Goal: Task Accomplishment & Management: Complete application form

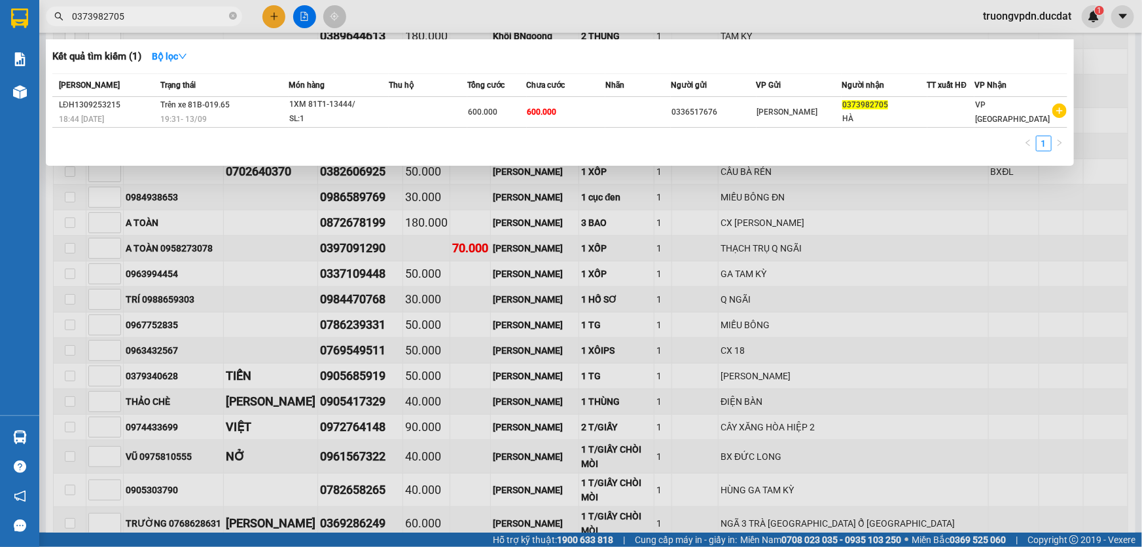
drag, startPoint x: 218, startPoint y: 14, endPoint x: 242, endPoint y: 19, distance: 24.8
click at [229, 17] on span "0373982705" at bounding box center [144, 17] width 196 height 20
click at [236, 15] on icon "close-circle" at bounding box center [233, 16] width 8 height 8
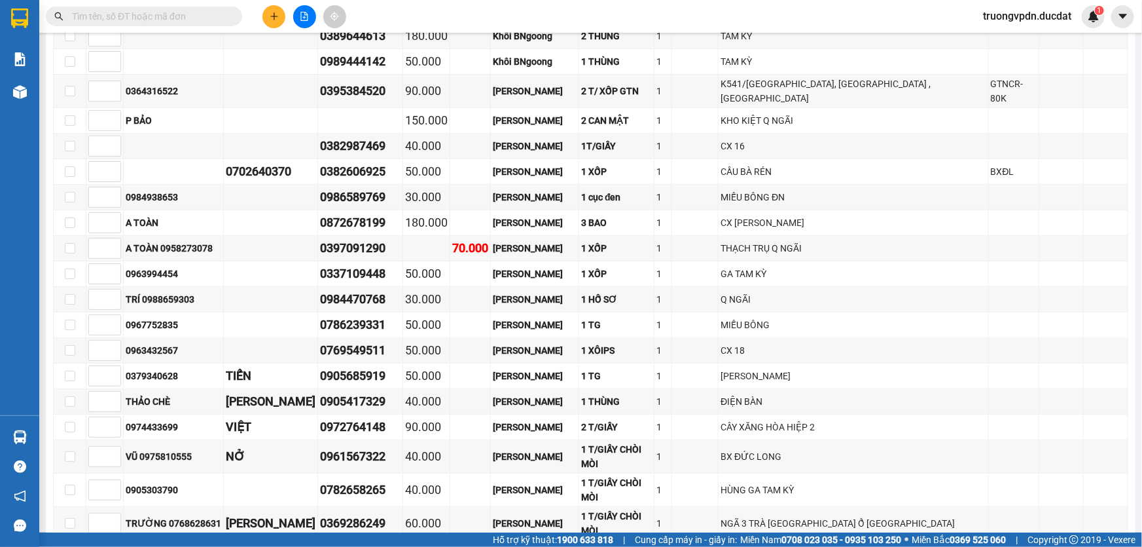
click at [263, 12] on button at bounding box center [274, 16] width 23 height 23
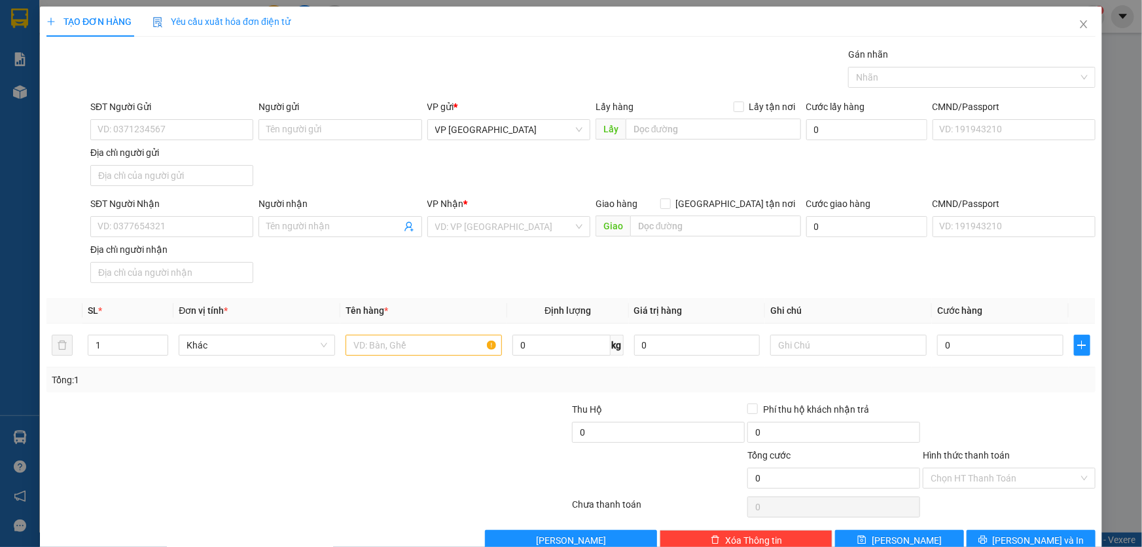
click at [160, 211] on div "SĐT Người Nhận" at bounding box center [171, 206] width 163 height 20
click at [161, 231] on input "SĐT Người Nhận" at bounding box center [171, 226] width 163 height 21
click at [169, 275] on div "0935605415" at bounding box center [171, 273] width 146 height 14
type input "0935605415"
type input "CHƯ PAH"
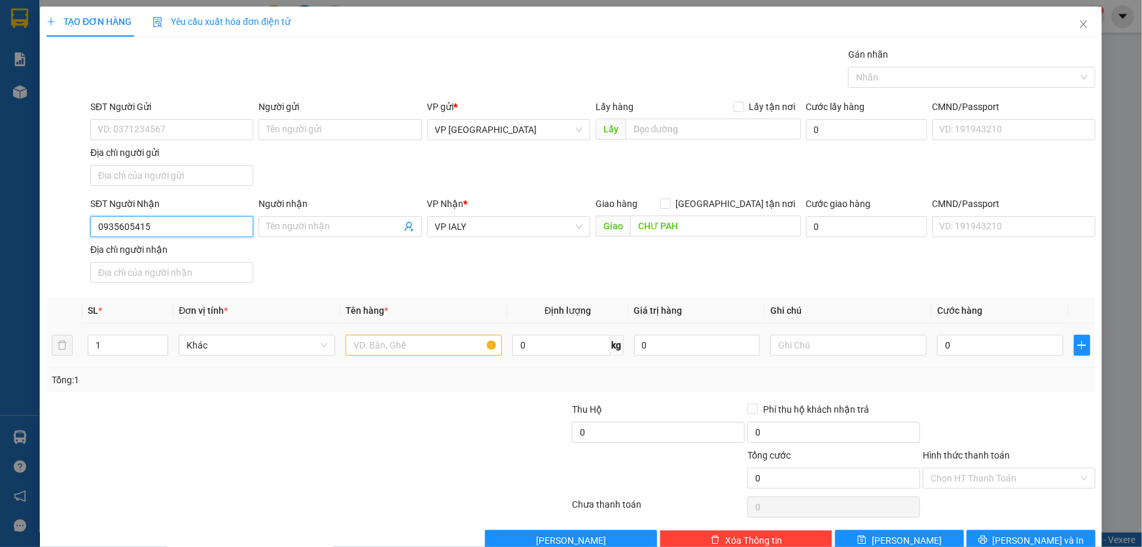
type input "0935605415"
click at [436, 341] on input "text" at bounding box center [424, 345] width 156 height 21
type input "1 THÙNG GIẤY"
type input "CC"
type input "5"
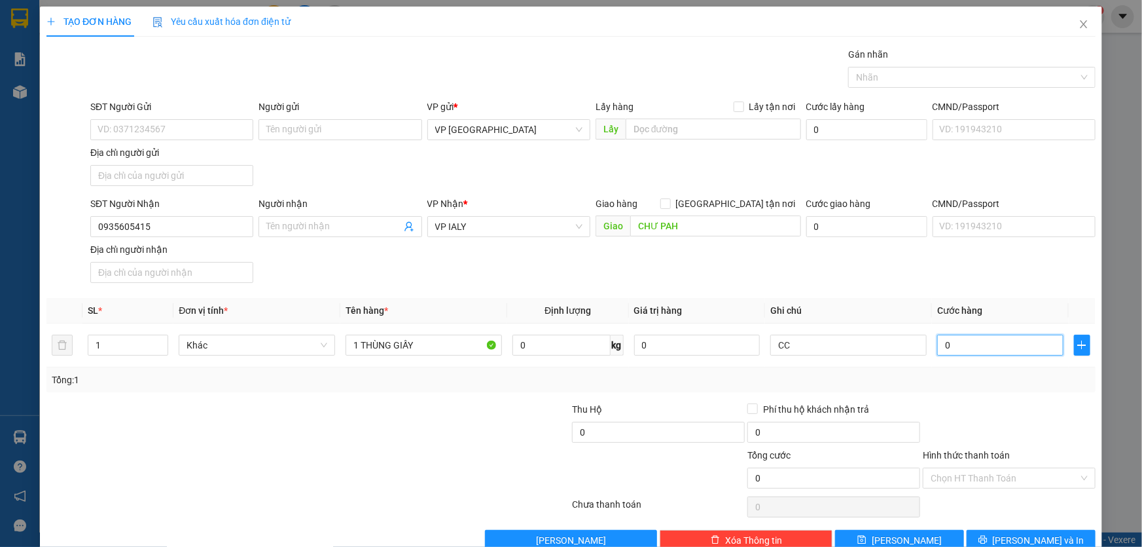
type input "5"
type input "50"
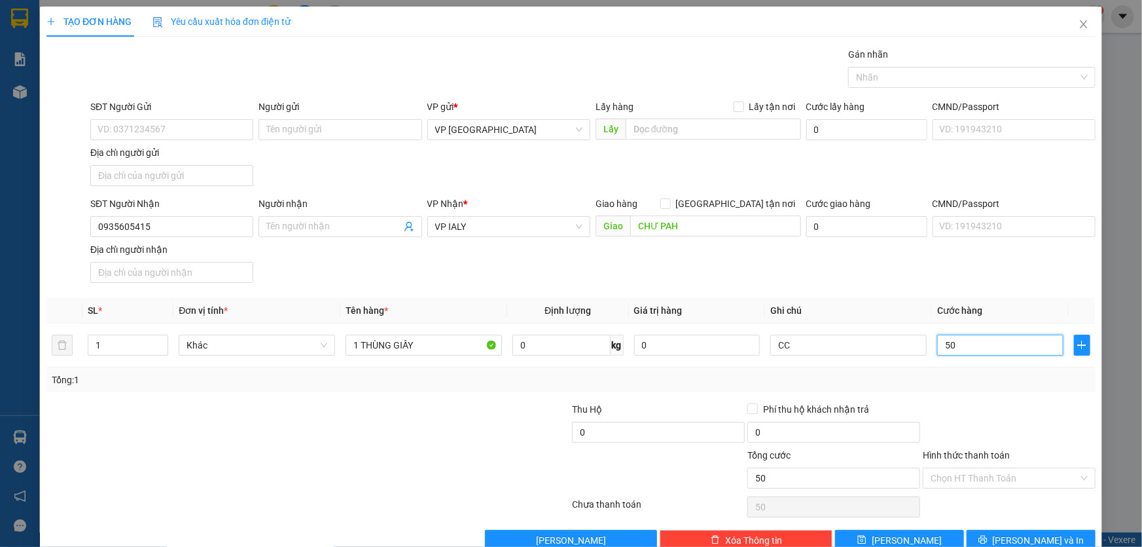
type input "500"
type input "5.000"
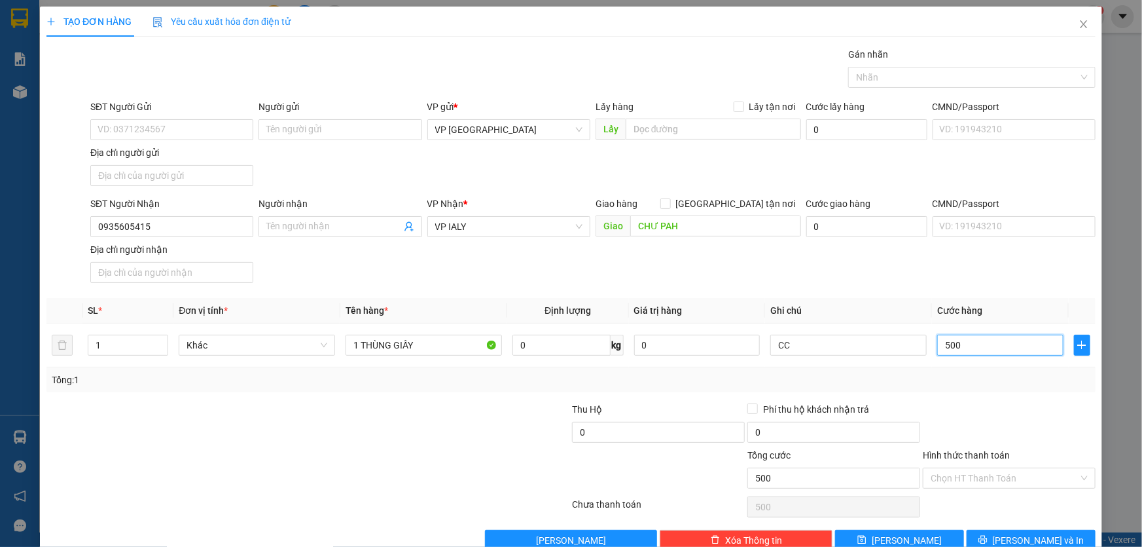
type input "5.000"
type input "50.000"
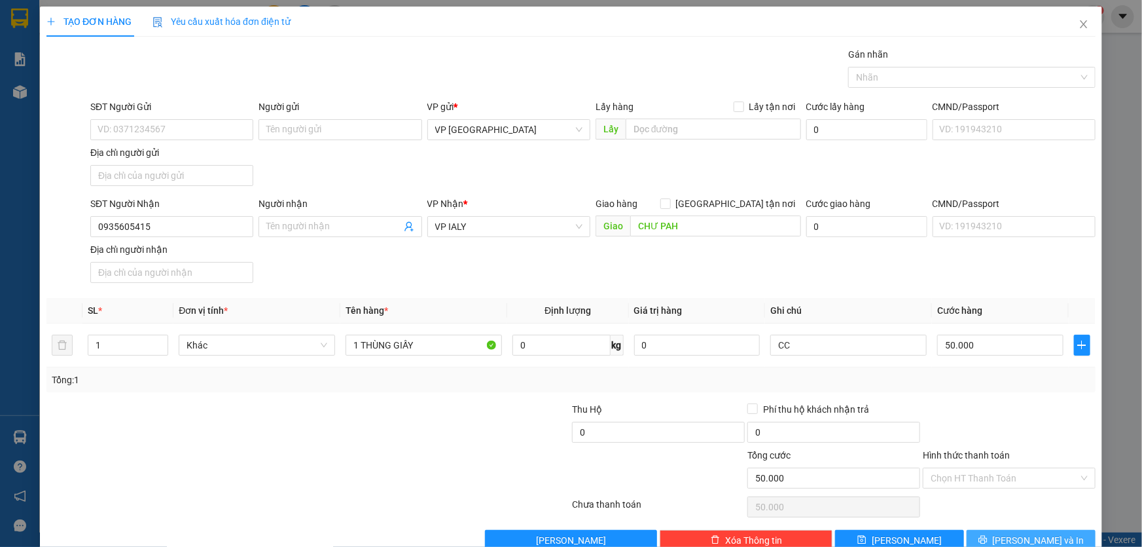
click at [1023, 533] on span "Lưu và In" at bounding box center [1039, 540] width 92 height 14
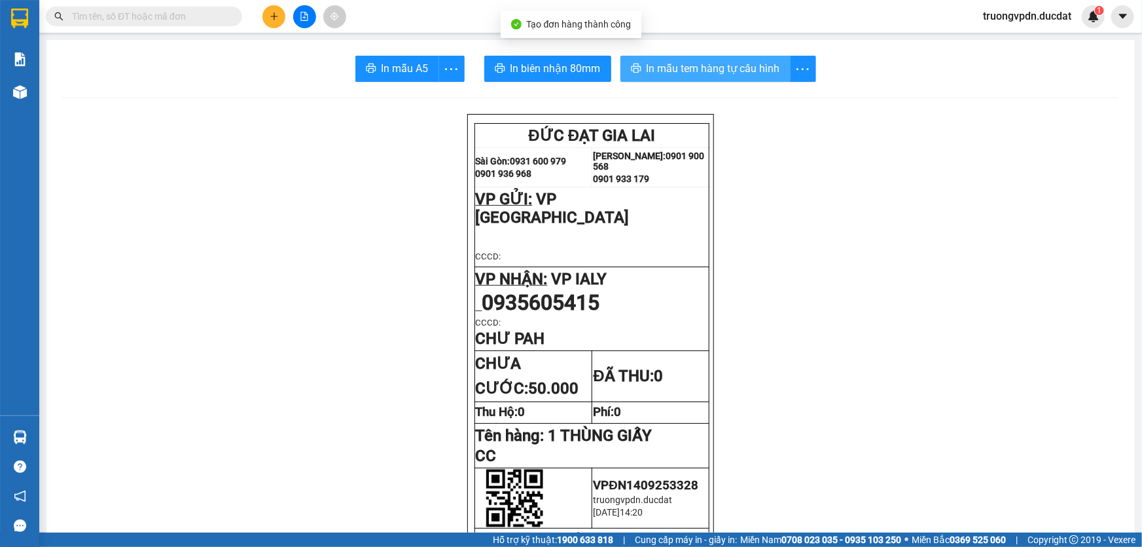
click at [740, 67] on span "In mẫu tem hàng tự cấu hình" at bounding box center [714, 68] width 134 height 16
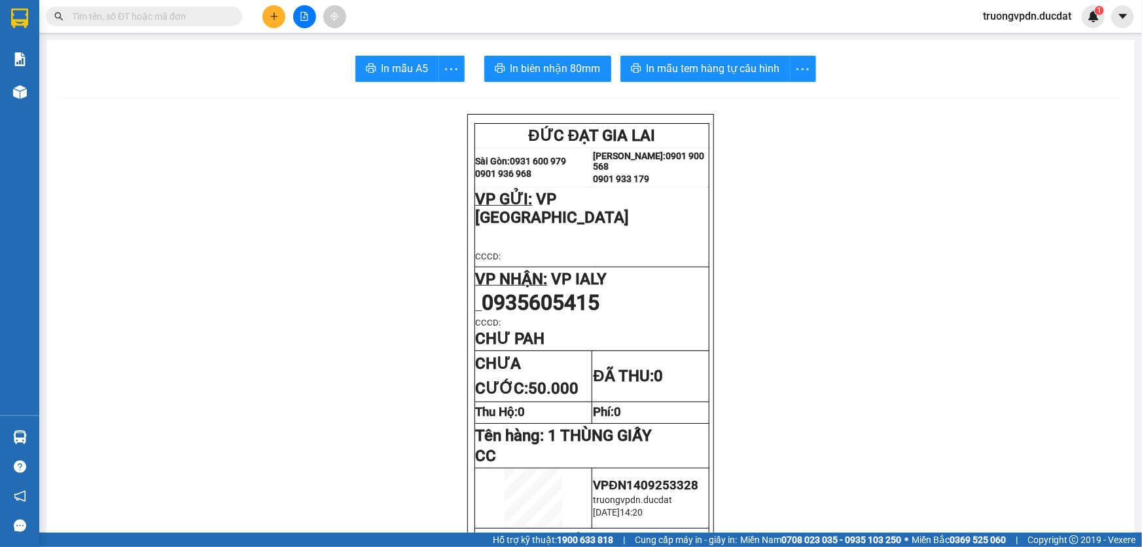
click at [264, 17] on button at bounding box center [274, 16] width 23 height 23
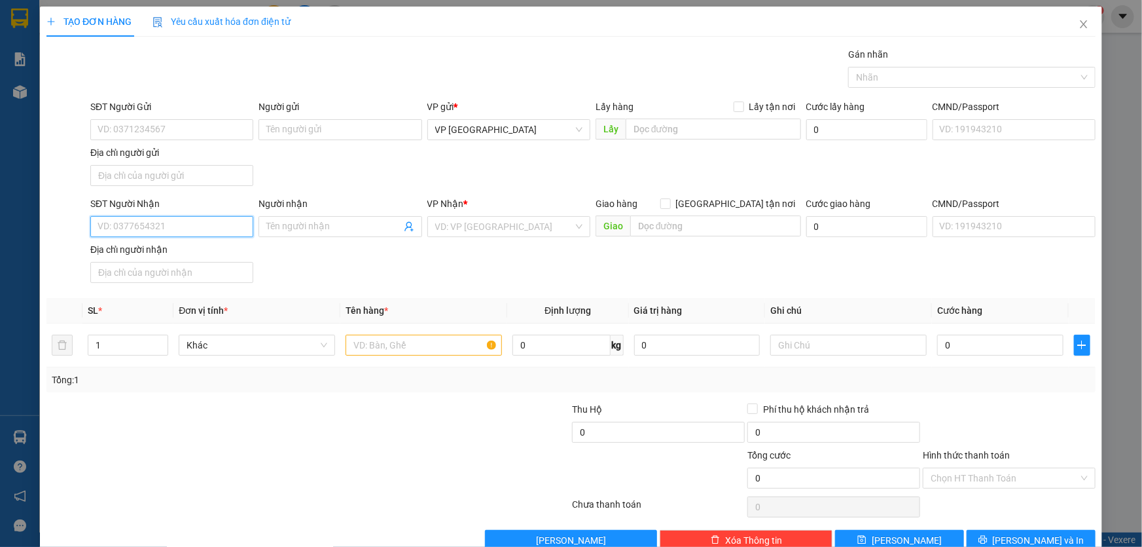
click at [173, 223] on input "SĐT Người Nhận" at bounding box center [171, 226] width 163 height 21
click at [194, 281] on div "0914104947" at bounding box center [171, 273] width 162 height 21
type input "0914104947"
click at [403, 349] on input "text" at bounding box center [424, 345] width 156 height 21
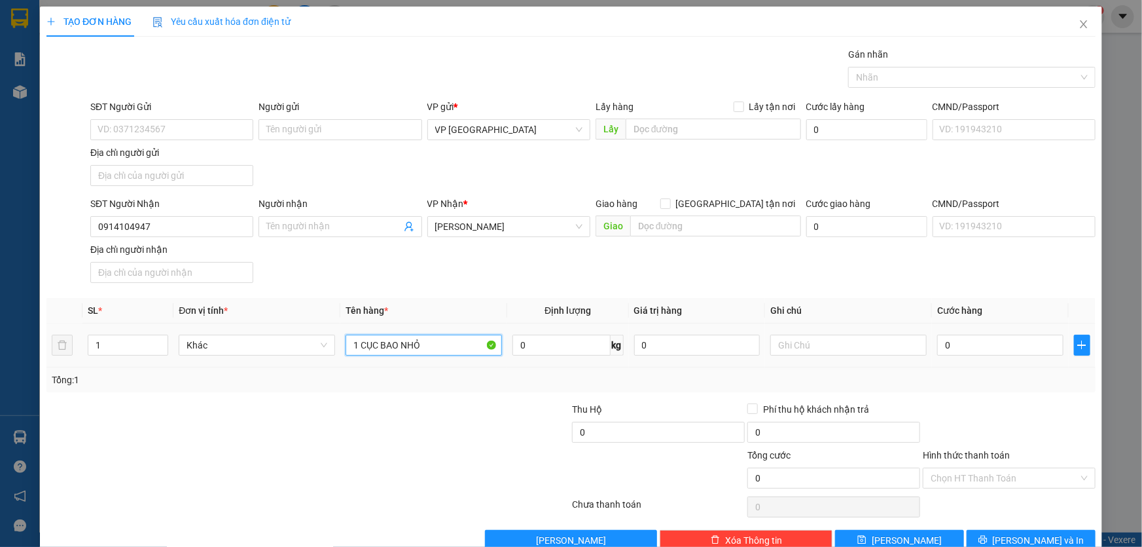
type input "1 CỤC BAO NHỎ"
type input "3"
type input "30"
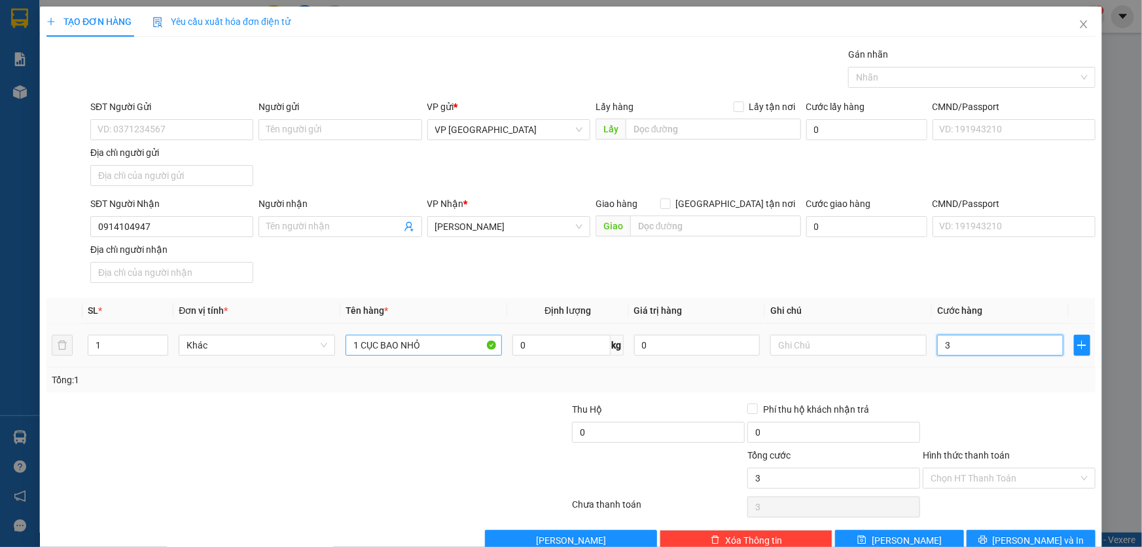
type input "30"
type input "300"
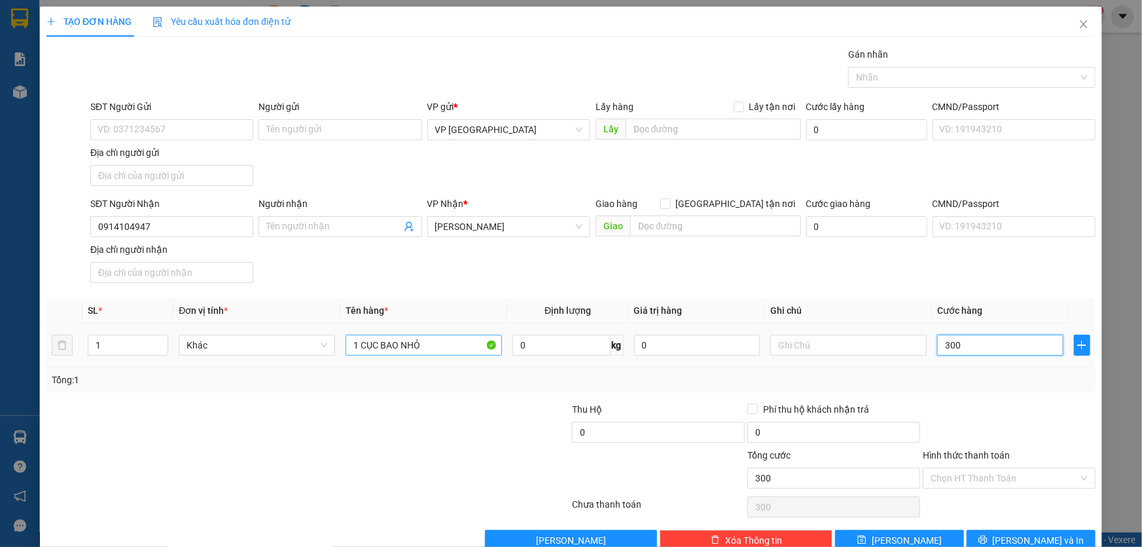
type input "3.000"
type input "30.000"
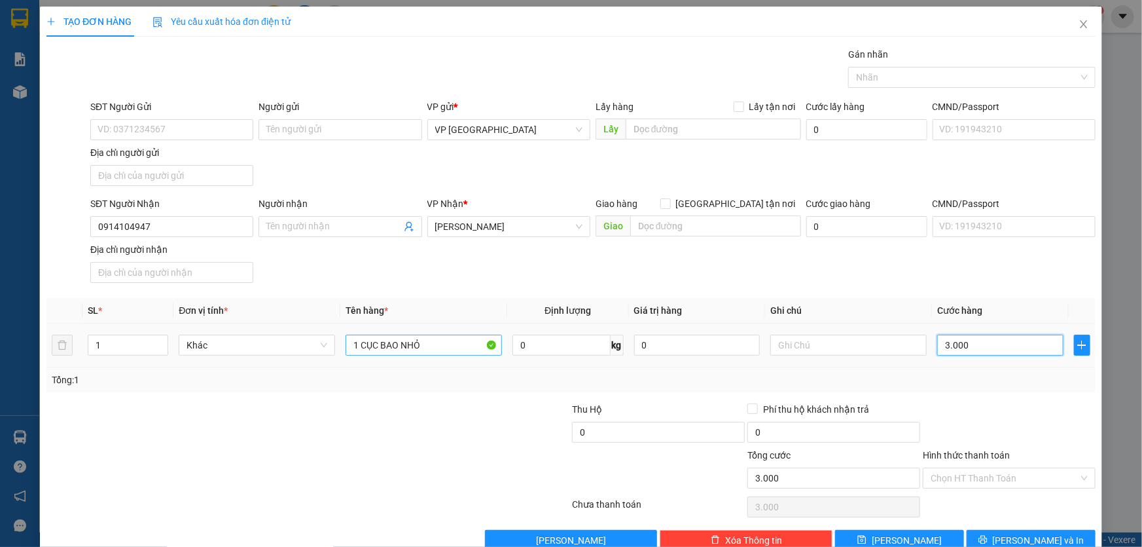
type input "30.000"
click at [1074, 481] on div "Chọn HT Thanh Toán" at bounding box center [1009, 477] width 173 height 21
type input "30.000"
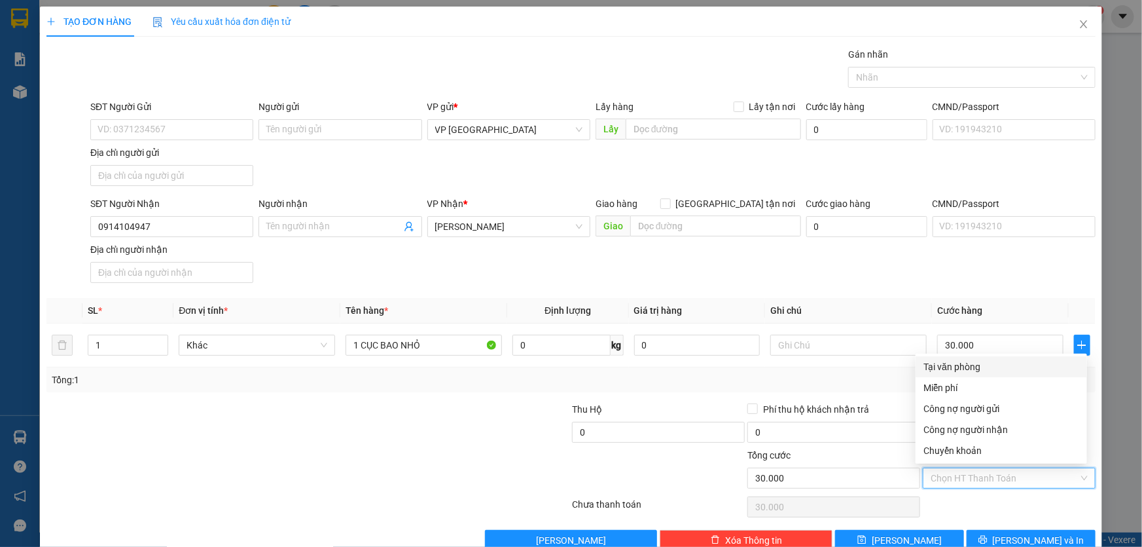
click at [960, 365] on div "Tại văn phòng" at bounding box center [1002, 366] width 156 height 14
type input "0"
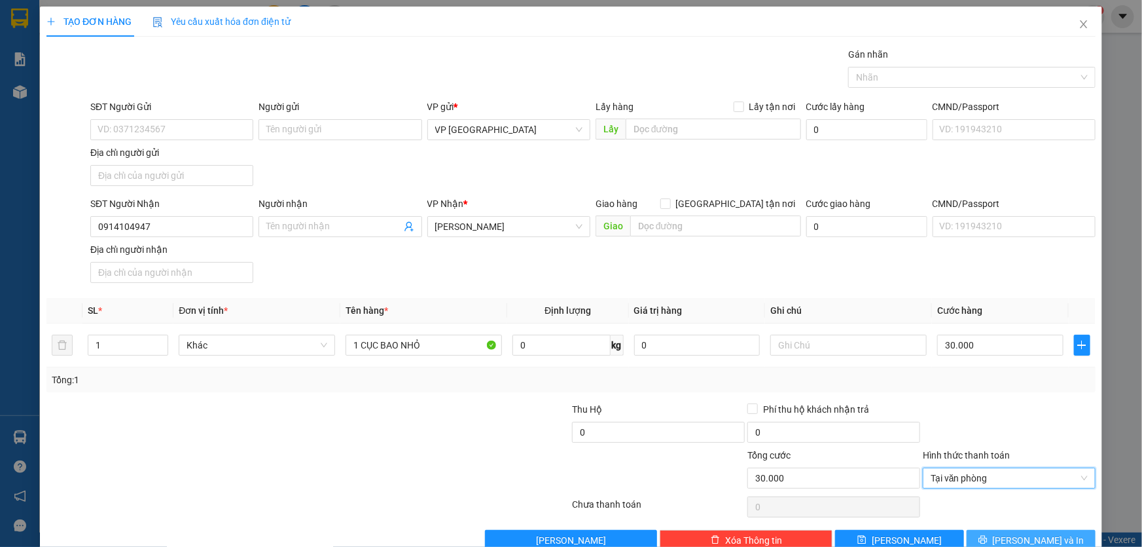
click at [988, 538] on icon "printer" at bounding box center [983, 539] width 9 height 9
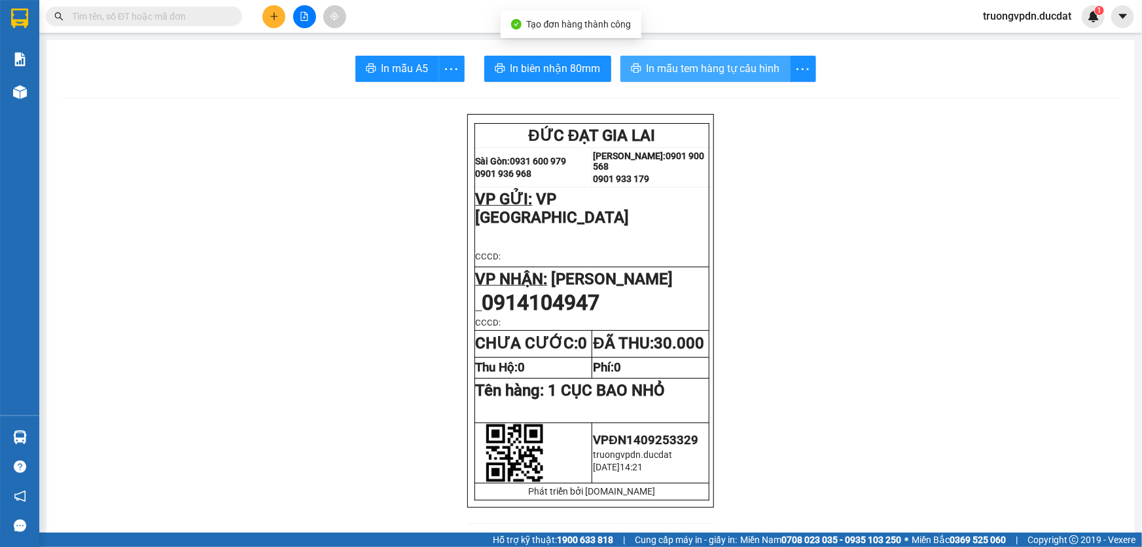
click at [707, 67] on span "In mẫu tem hàng tự cấu hình" at bounding box center [714, 68] width 134 height 16
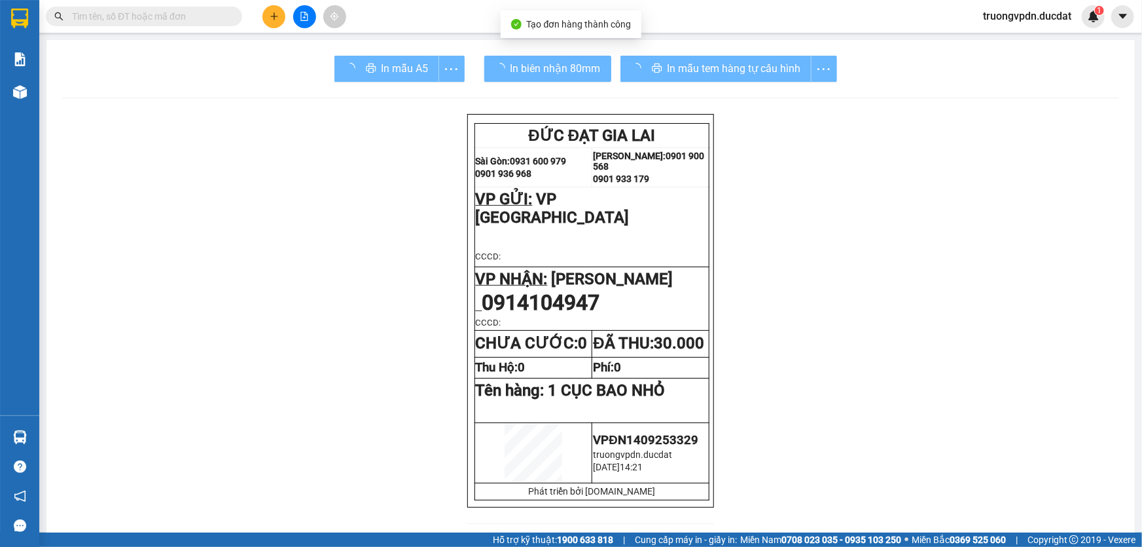
click at [281, 18] on button at bounding box center [274, 16] width 23 height 23
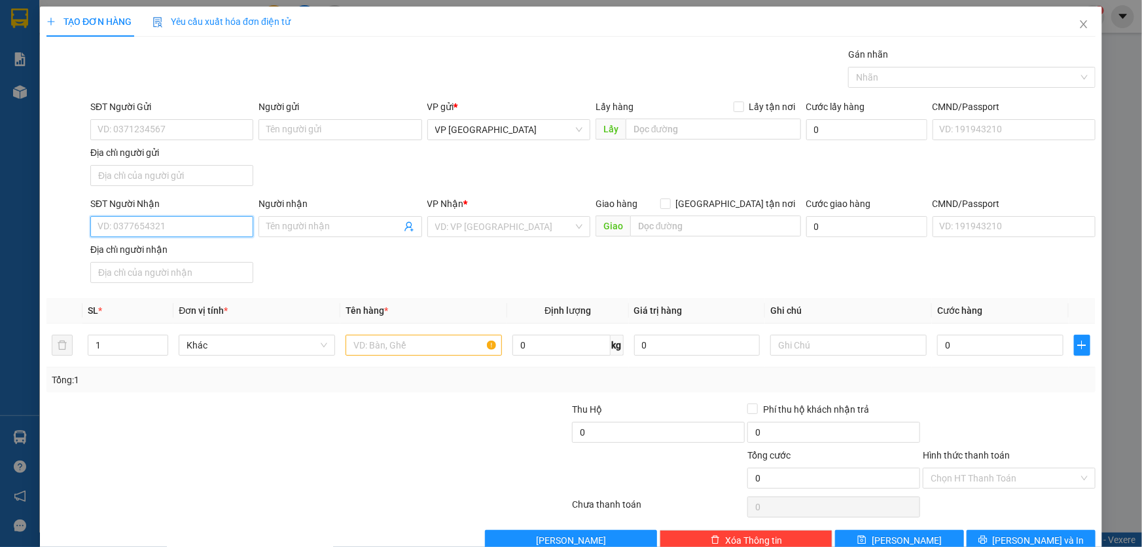
click at [160, 228] on input "SĐT Người Nhận" at bounding box center [171, 226] width 163 height 21
type input "0973327544"
click at [112, 130] on input "SĐT Người Gửi" at bounding box center [171, 129] width 163 height 21
type input "0931207079"
click at [477, 211] on div "VP Nhận *" at bounding box center [509, 206] width 163 height 20
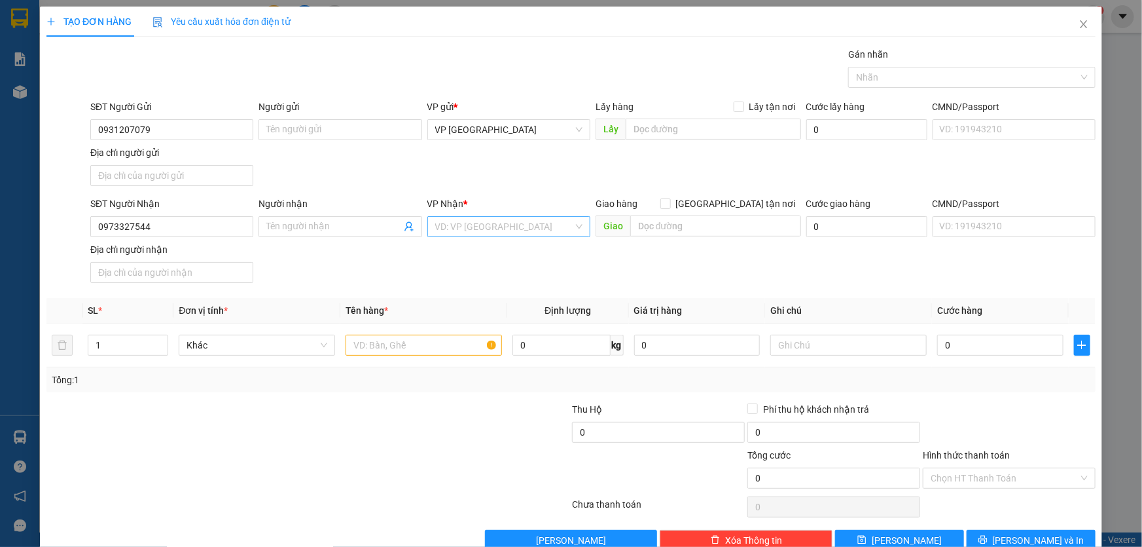
click at [471, 225] on input "search" at bounding box center [504, 227] width 138 height 20
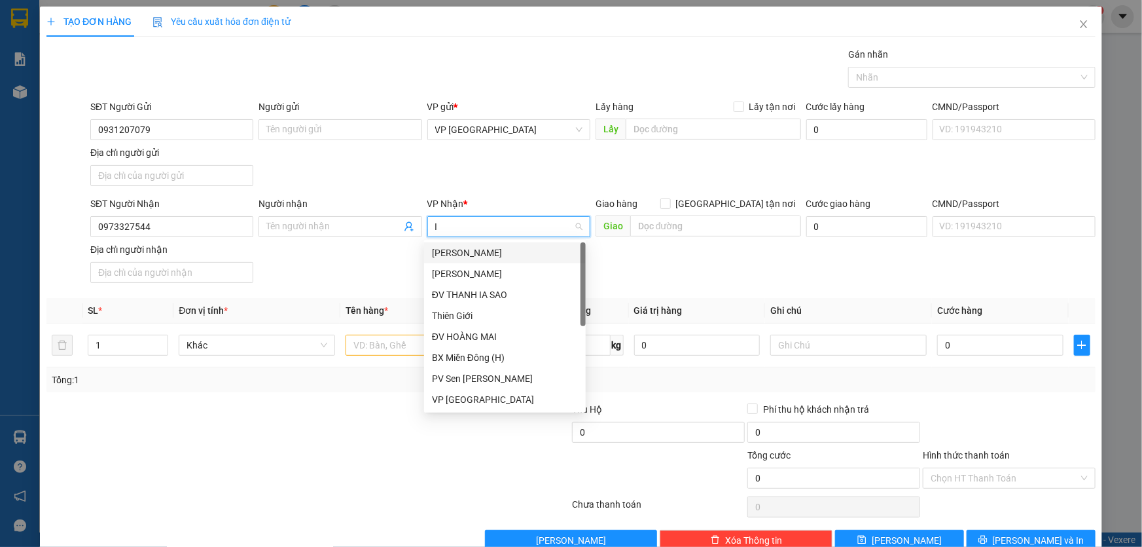
type input "IA"
click at [458, 401] on div "VP IALY" at bounding box center [505, 399] width 146 height 14
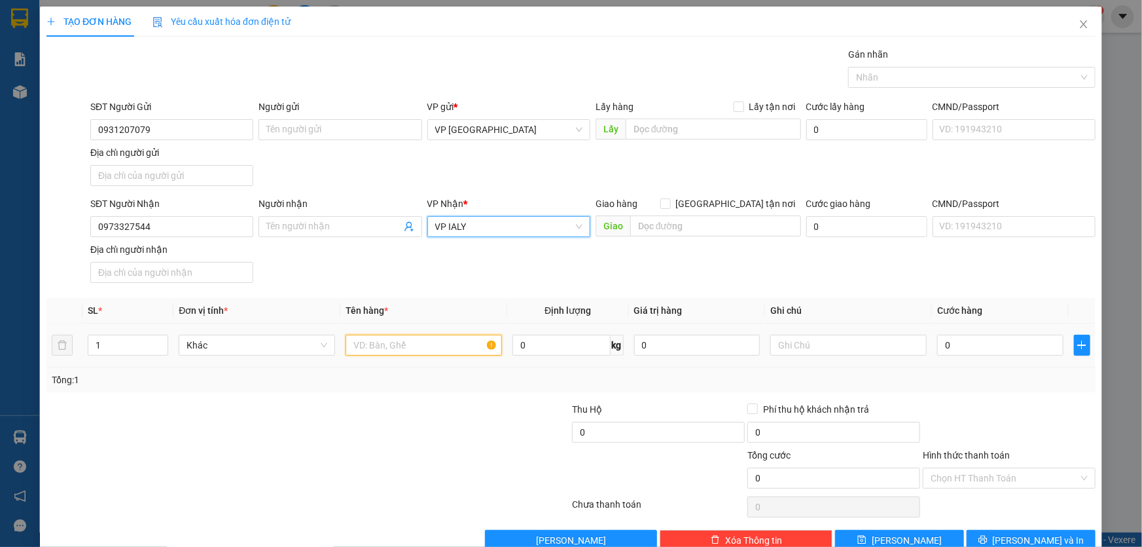
click at [412, 343] on input "text" at bounding box center [424, 345] width 156 height 21
type input "1 KIỆN NHỎ TRẮNG XANH"
type input "CC"
type input "3"
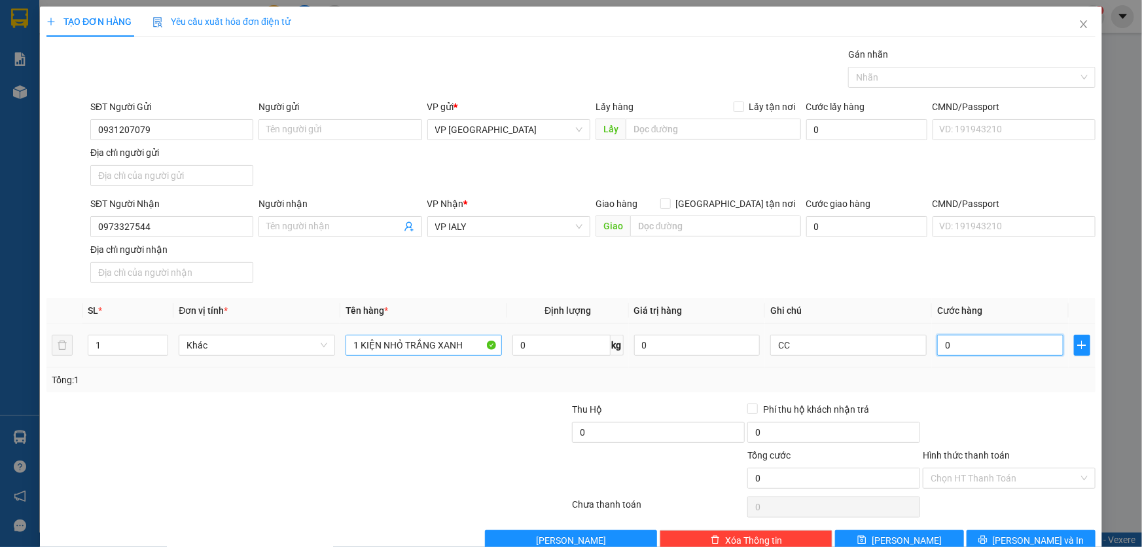
type input "3"
type input "30"
type input "300"
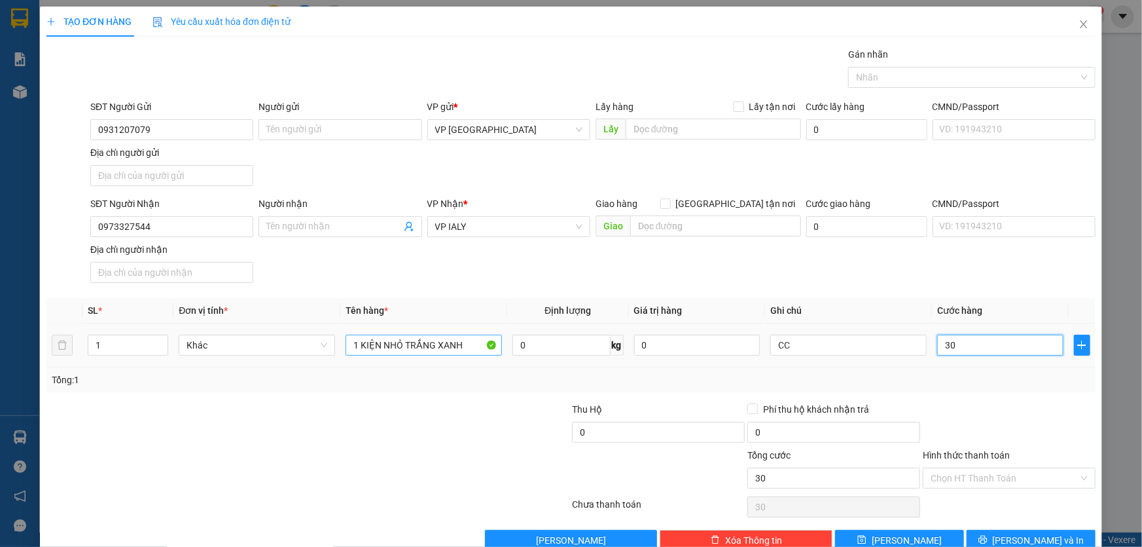
type input "300"
type input "3.000"
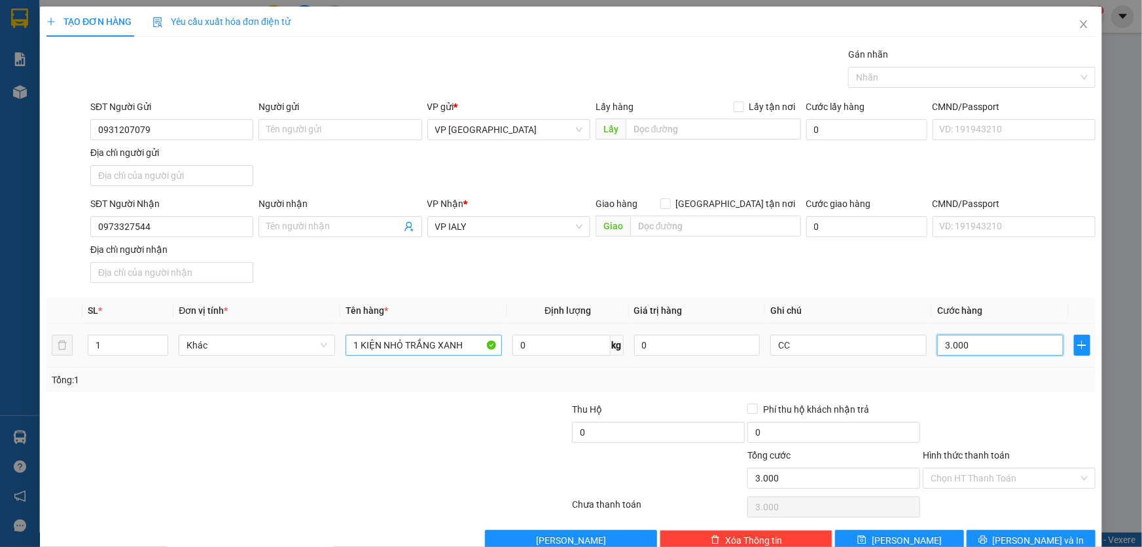
type input "30.000"
click at [1025, 533] on span "Lưu và In" at bounding box center [1039, 540] width 92 height 14
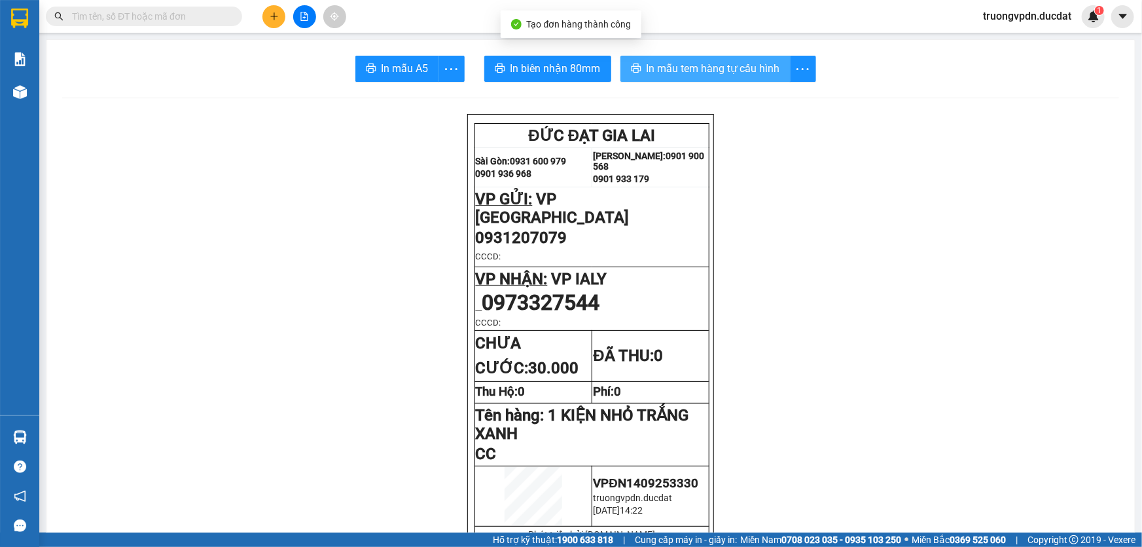
click at [701, 65] on span "In mẫu tem hàng tự cấu hình" at bounding box center [714, 68] width 134 height 16
click at [263, 16] on button at bounding box center [274, 16] width 23 height 23
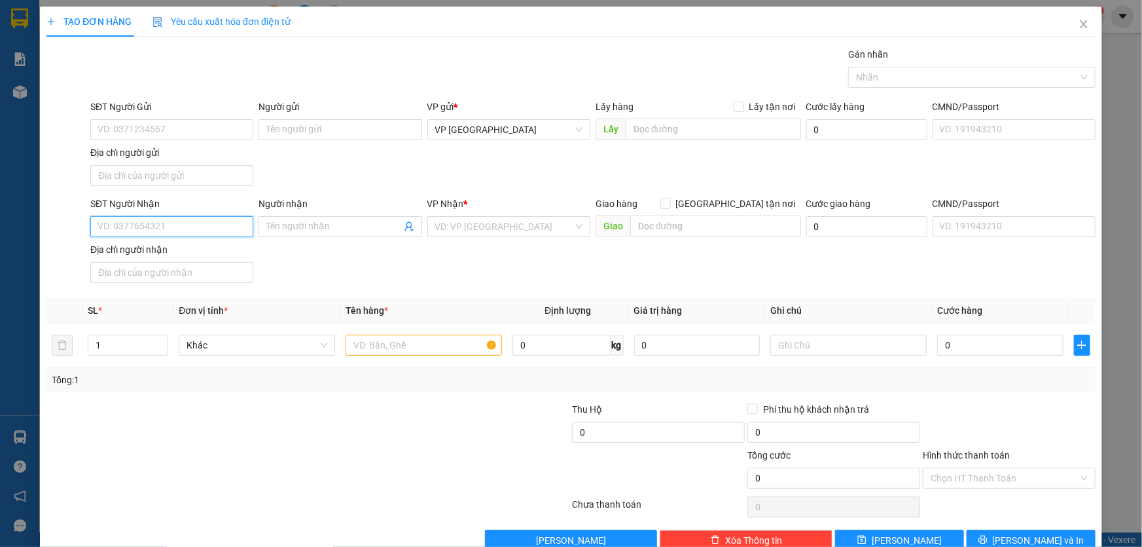
click at [181, 229] on input "SĐT Người Nhận" at bounding box center [171, 226] width 163 height 21
click at [137, 251] on div "0363058841" at bounding box center [171, 252] width 146 height 14
type input "0363058841"
click at [403, 342] on input "text" at bounding box center [424, 345] width 156 height 21
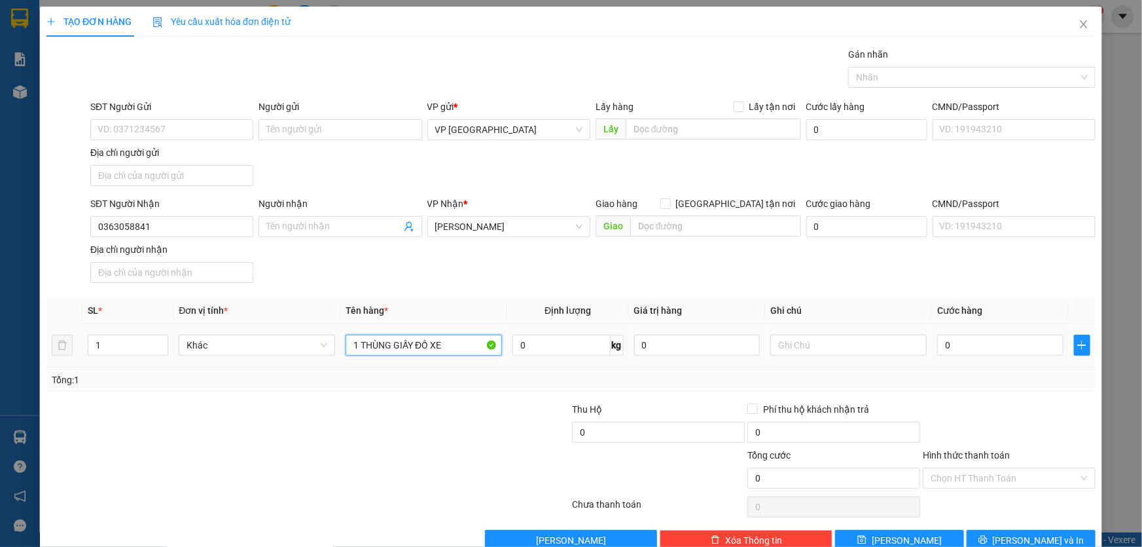
type input "1 THÙNG GIẤY ĐỒ XE"
type input "CC"
type input "5"
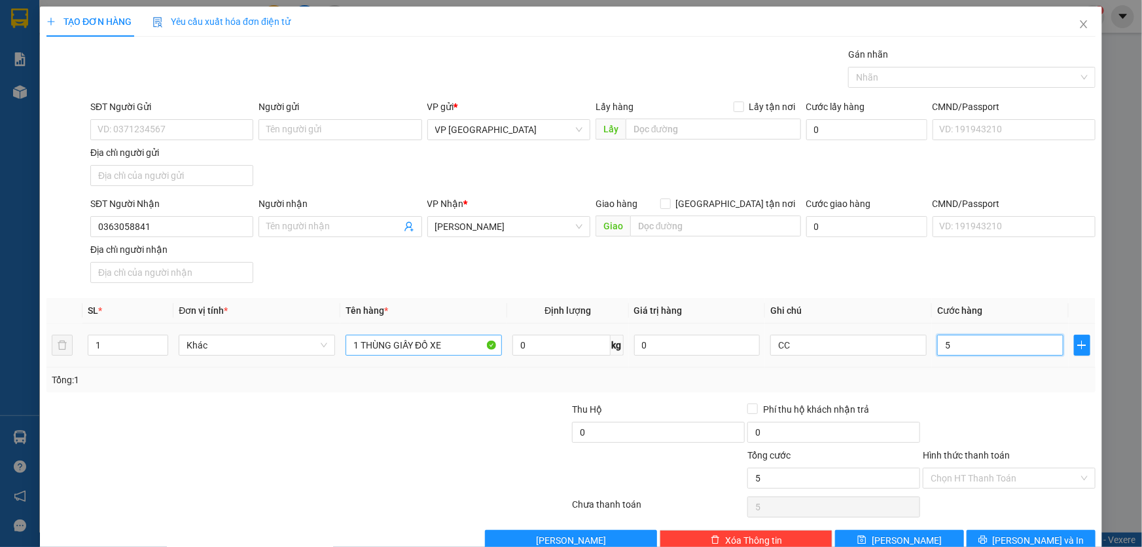
type input "50"
type input "500"
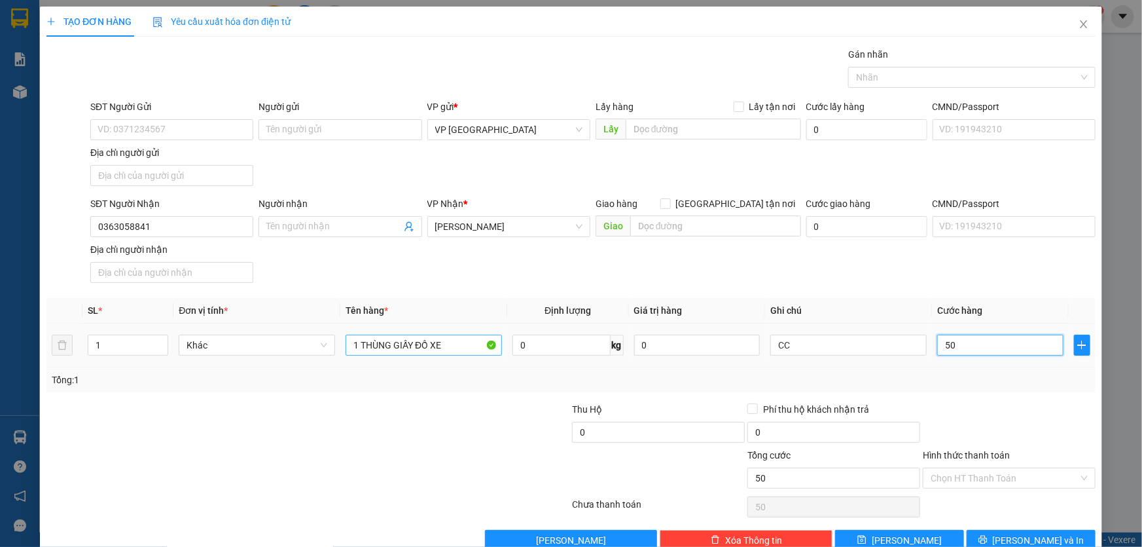
type input "500"
type input "5.000"
type input "50.000"
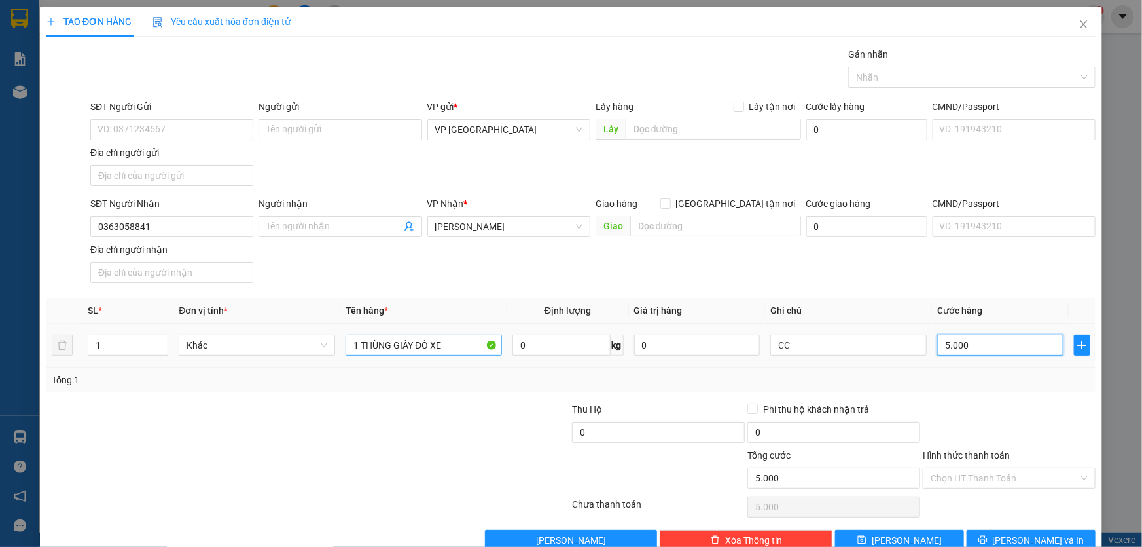
type input "50.000"
click at [1057, 534] on button "Lưu và In" at bounding box center [1031, 540] width 129 height 21
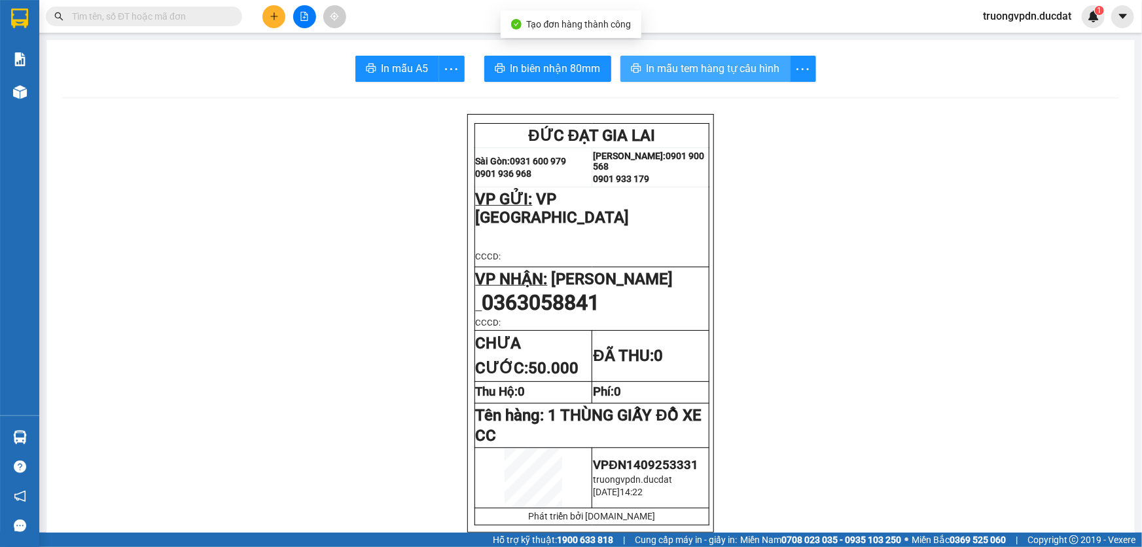
click at [670, 79] on button "In mẫu tem hàng tự cấu hình" at bounding box center [706, 69] width 170 height 26
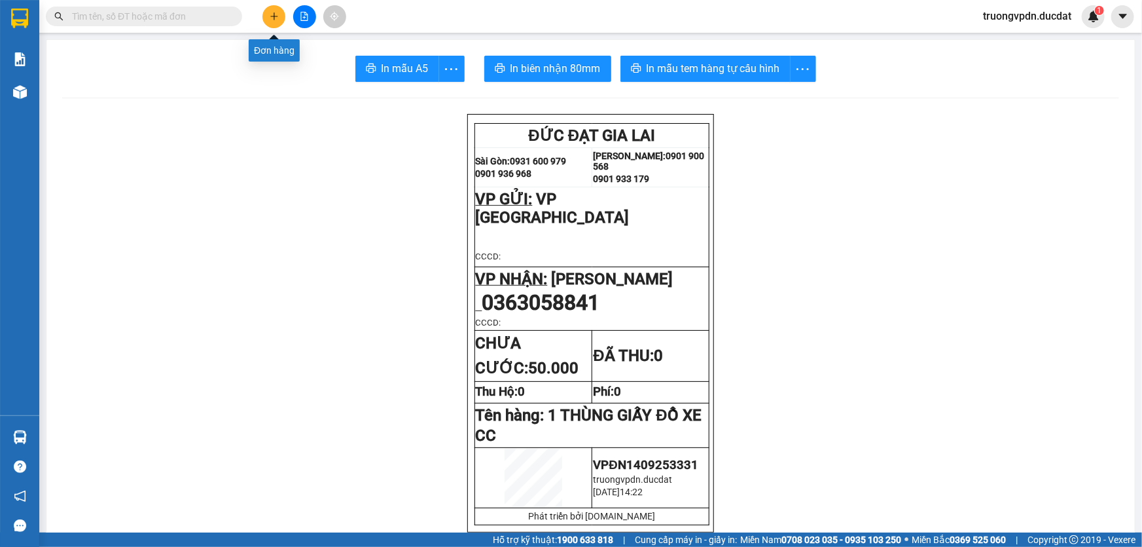
click at [266, 18] on button at bounding box center [274, 16] width 23 height 23
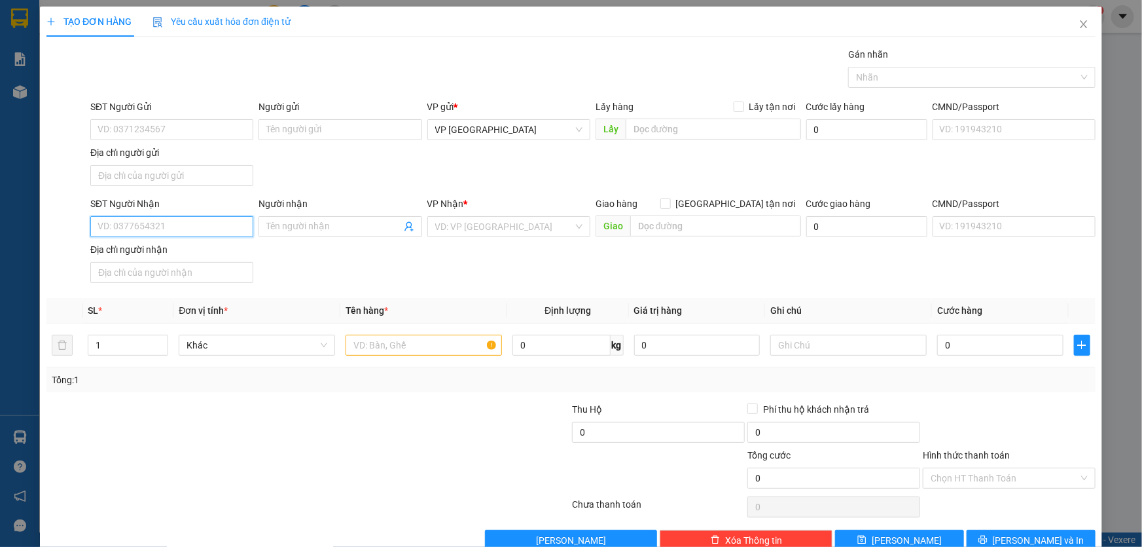
click at [208, 221] on input "SĐT Người Nhận" at bounding box center [171, 226] width 163 height 21
click at [134, 253] on div "0983225735 - PHƯƠNG CÔ KỶ" at bounding box center [171, 252] width 146 height 14
type input "0983225735"
type input "PHƯƠNG CÔ KỶ"
type input "0983225735"
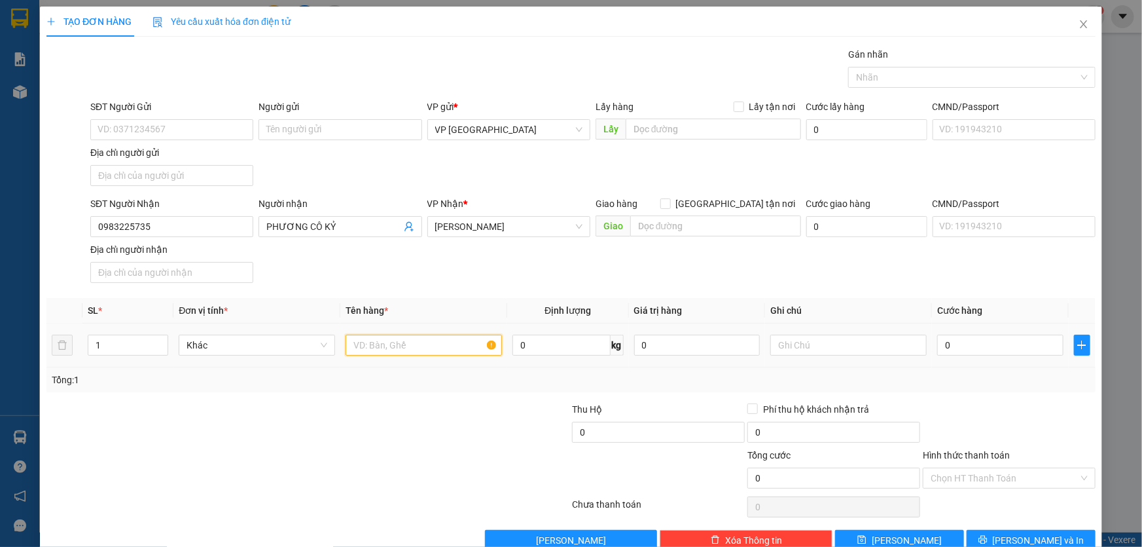
click at [405, 347] on input "text" at bounding box center [424, 345] width 156 height 21
type input "1 BAO TRẮNG"
type input "CC"
type input "6"
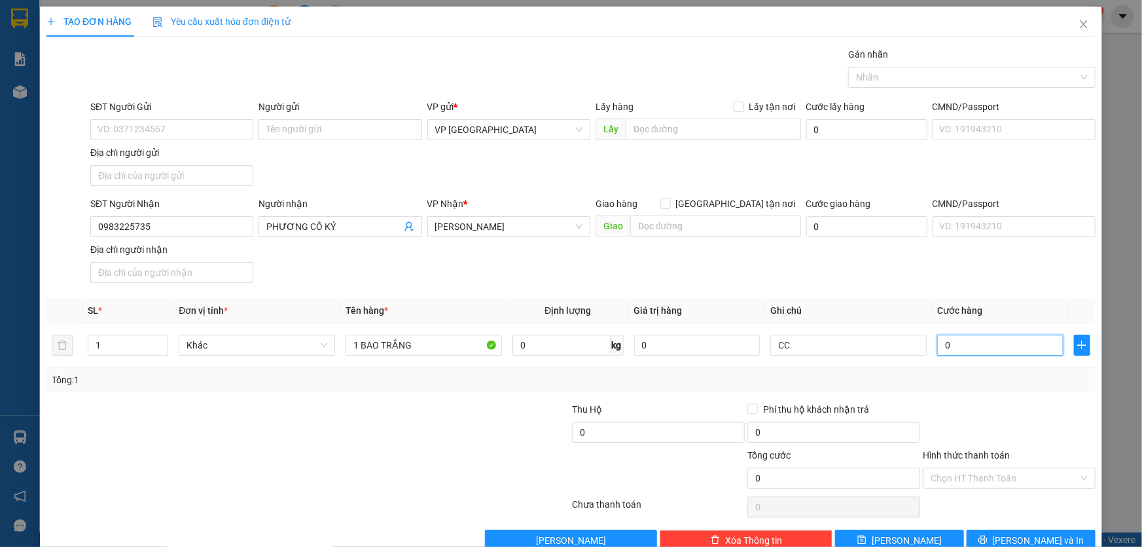
type input "6"
type input "60"
type input "600"
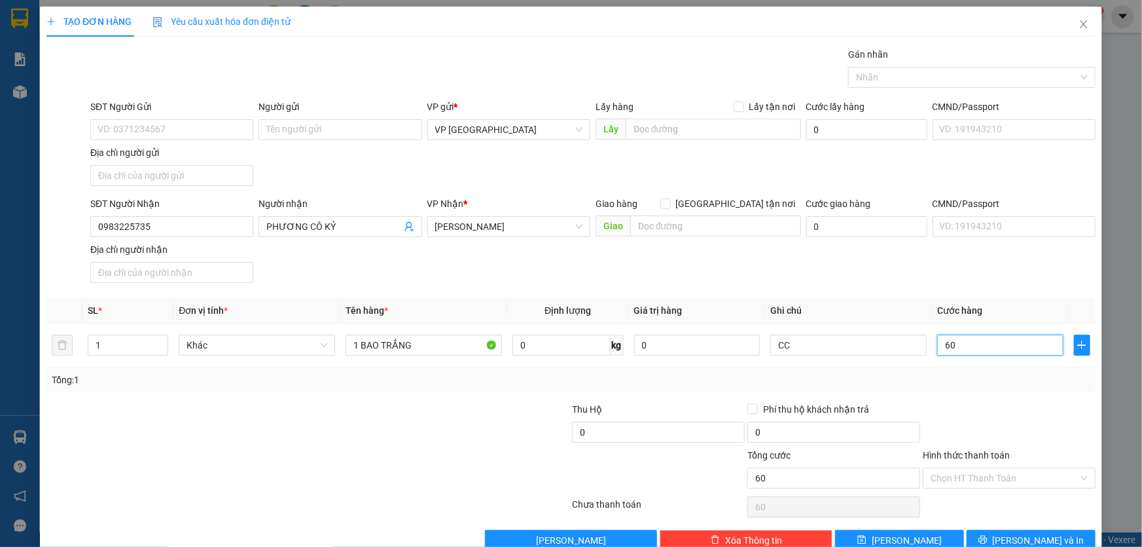
type input "600"
type input "6.000"
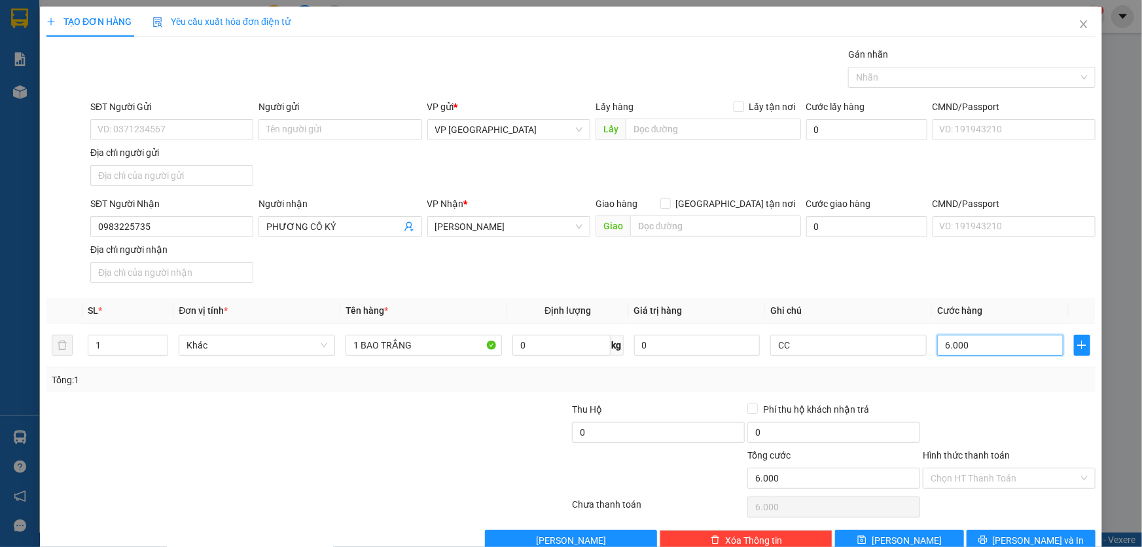
type input "60.000"
click at [1008, 535] on button "Lưu và In" at bounding box center [1031, 540] width 129 height 21
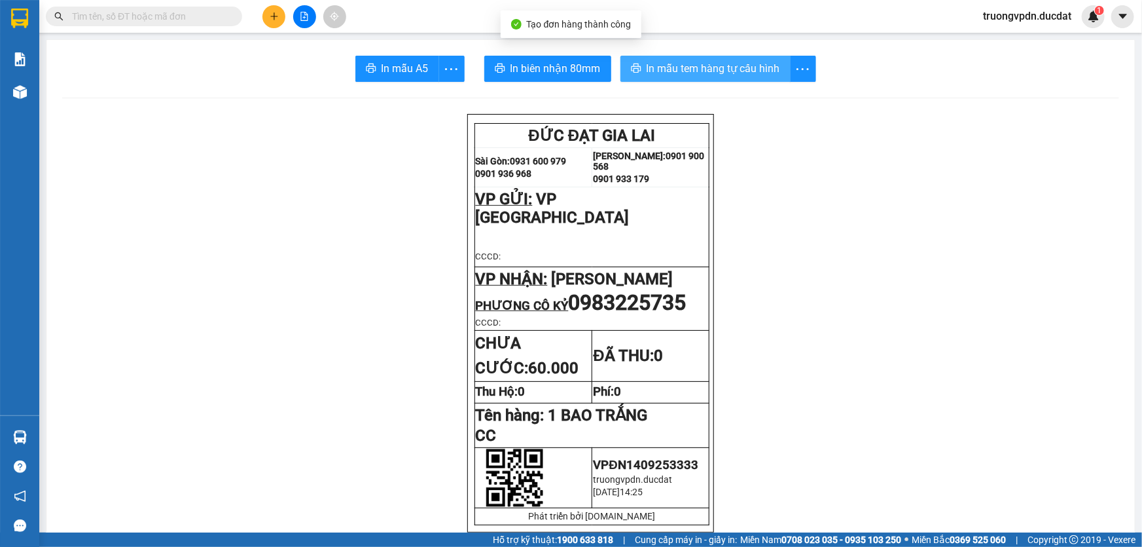
click at [685, 71] on span "In mẫu tem hàng tự cấu hình" at bounding box center [714, 68] width 134 height 16
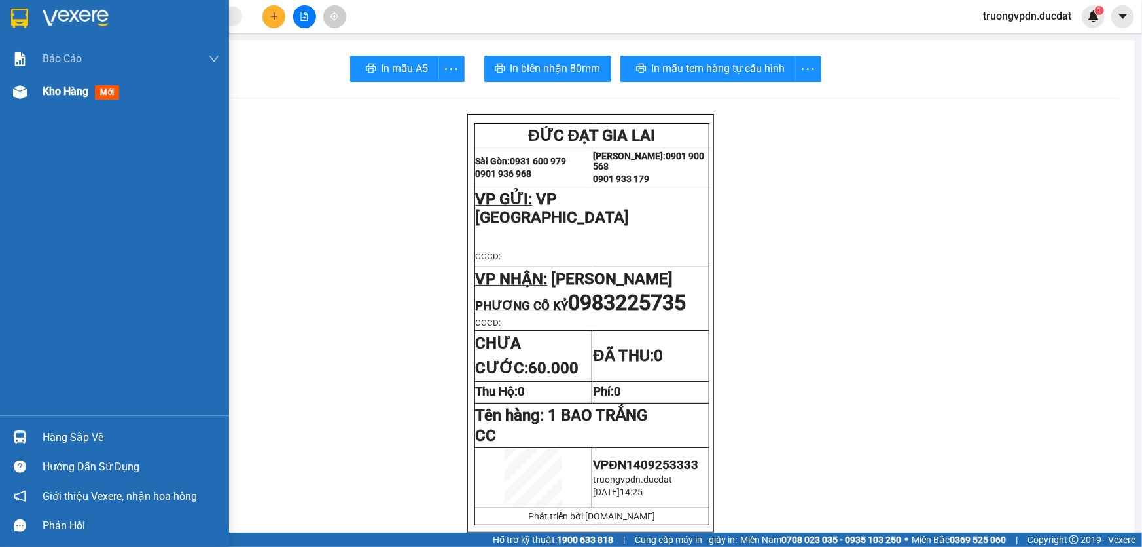
click at [77, 101] on div "Kho hàng mới" at bounding box center [131, 91] width 177 height 33
